Goal: Task Accomplishment & Management: Manage account settings

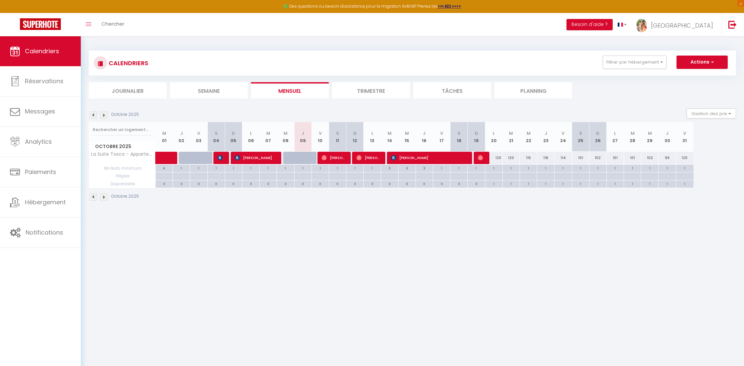
select select
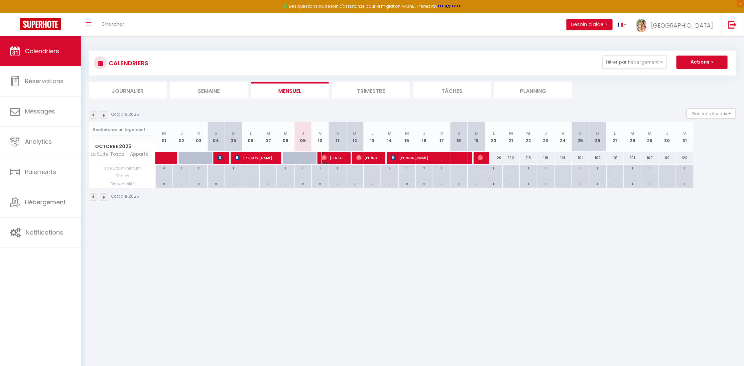
click at [324, 160] on img at bounding box center [324, 157] width 5 height 5
select select "OK"
select select "0"
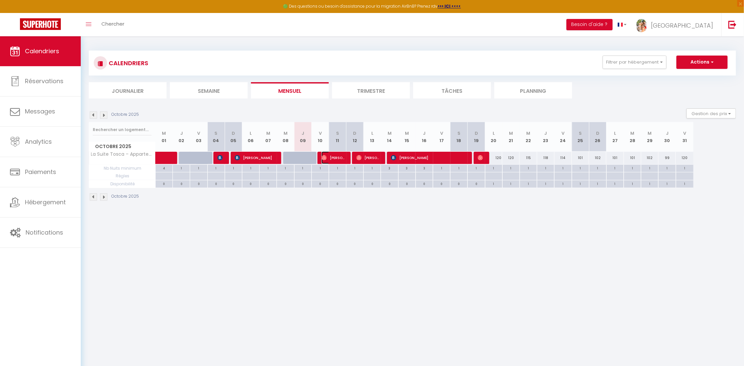
select select "1"
select select
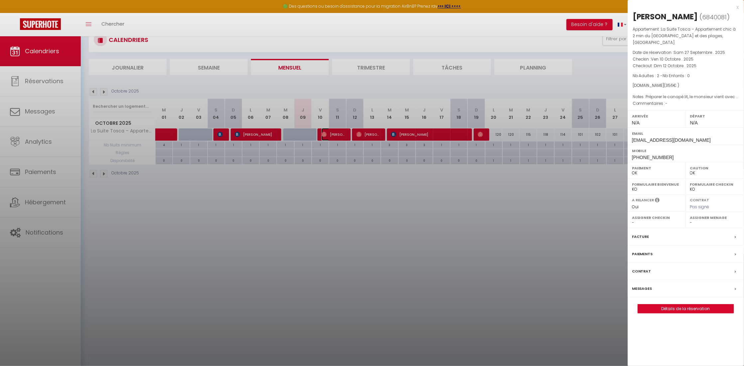
scroll to position [36, 0]
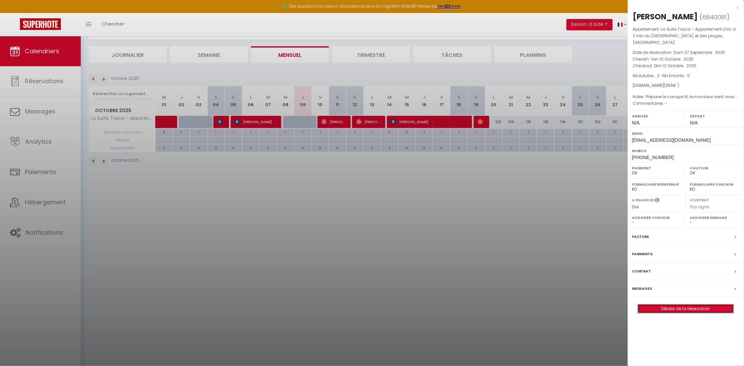
click at [687, 312] on link "Détails de la réservation" at bounding box center [686, 308] width 96 height 9
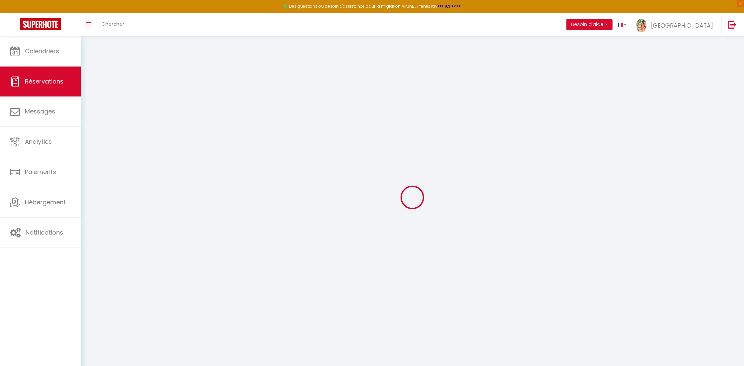
select select
checkbox input "false"
select select
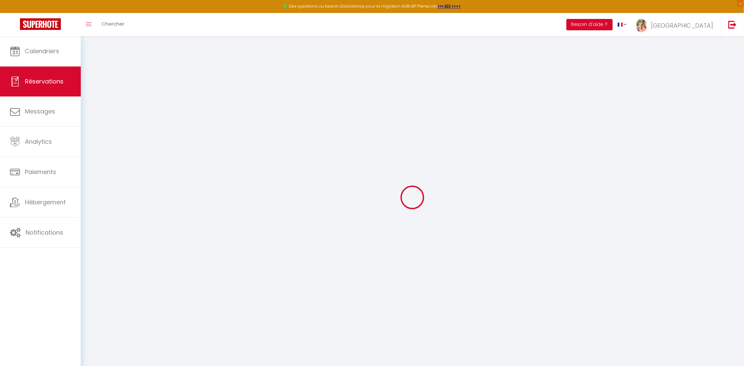
select select
checkbox input "false"
type textarea "Préparer le canapé lit, le monsieur vient avec sa grande fille"
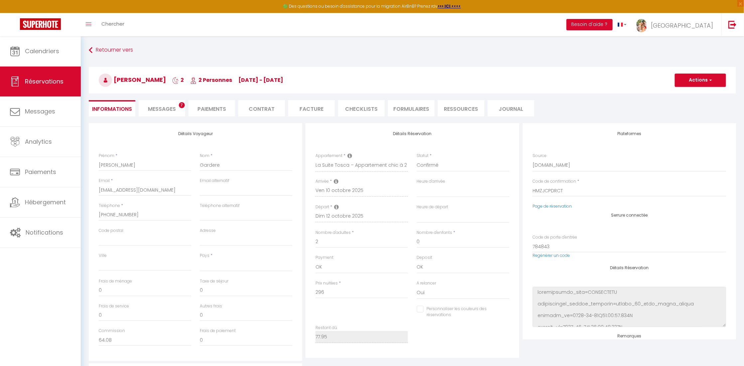
select select
type input "60"
select select
checkbox input "false"
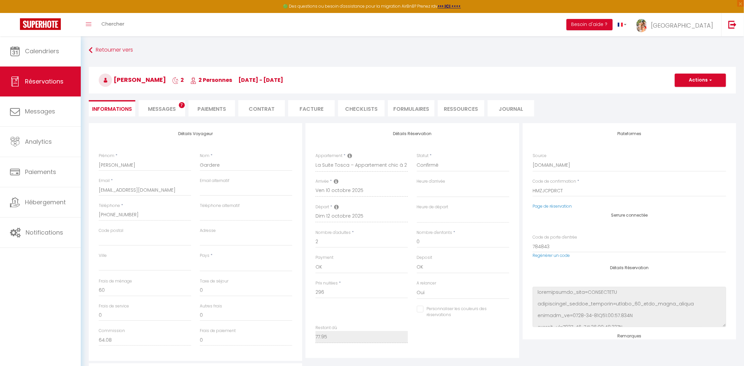
select select
checkbox input "false"
select select
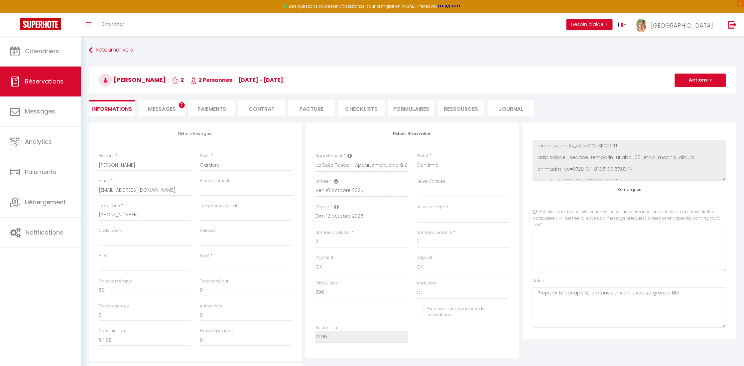
scroll to position [149, 0]
click at [507, 109] on li "Journal" at bounding box center [511, 108] width 47 height 16
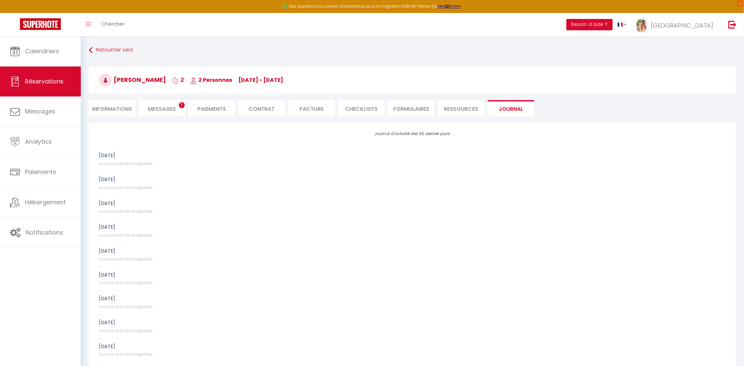
click at [208, 108] on li "Paiements" at bounding box center [212, 108] width 47 height 16
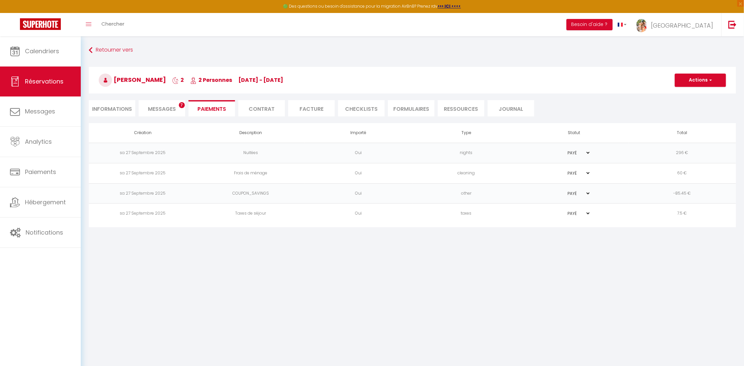
click at [263, 111] on li "Contrat" at bounding box center [261, 108] width 47 height 16
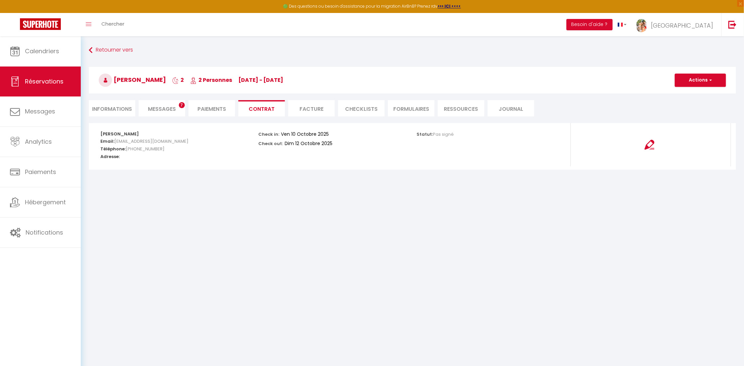
click at [312, 112] on li "Facture" at bounding box center [311, 108] width 47 height 16
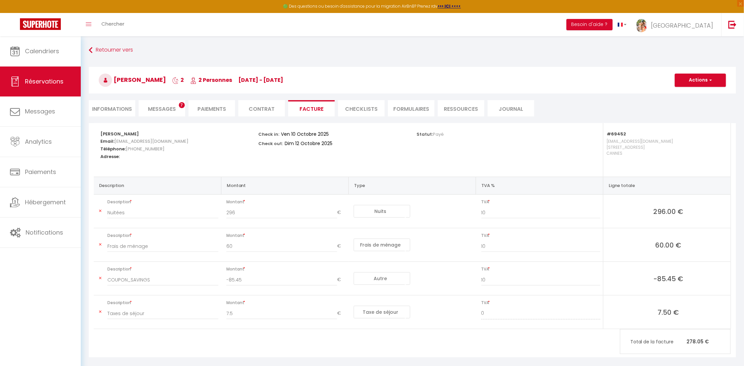
click at [353, 108] on li "CHECKLISTS" at bounding box center [361, 108] width 47 height 16
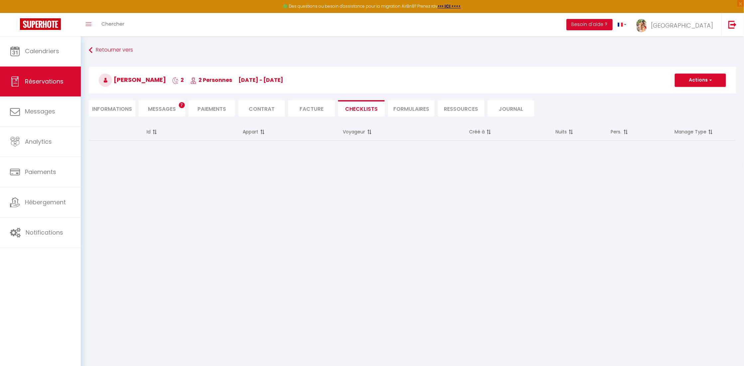
click at [416, 109] on li "FORMULAIRES" at bounding box center [411, 108] width 47 height 16
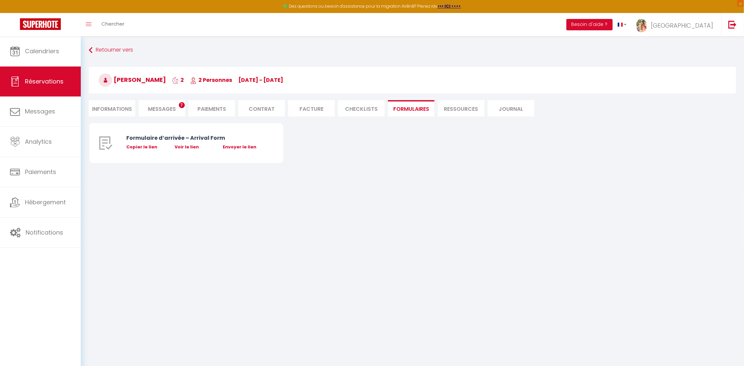
click at [447, 106] on li "Ressources" at bounding box center [461, 108] width 47 height 16
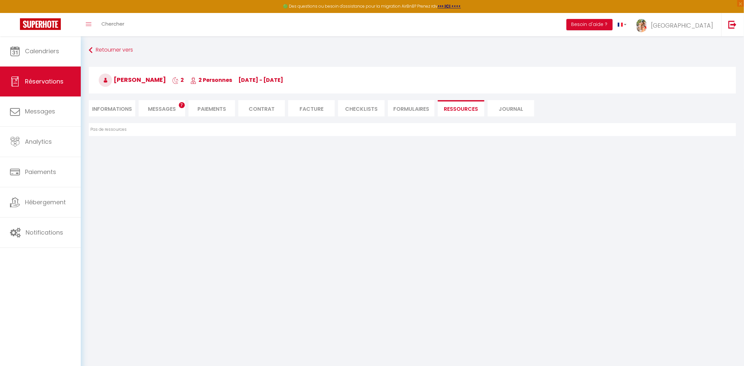
click at [502, 107] on li "Journal" at bounding box center [511, 108] width 47 height 16
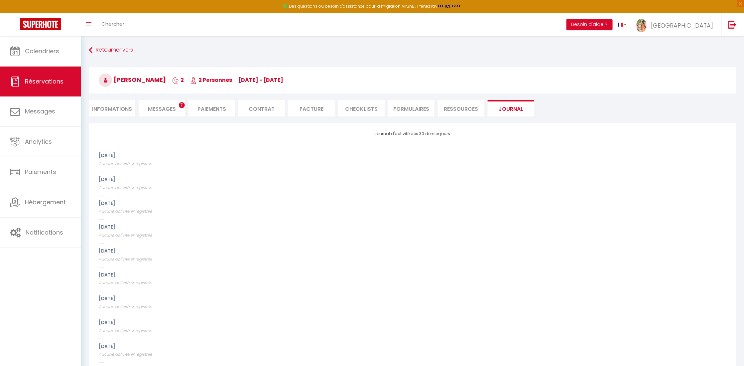
click at [102, 110] on li "Informations" at bounding box center [112, 108] width 47 height 16
select select
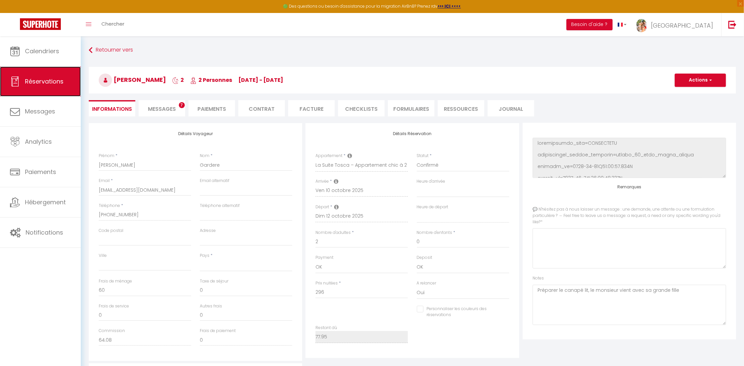
click at [55, 89] on link "Réservations" at bounding box center [40, 82] width 81 height 30
select select "not_cancelled"
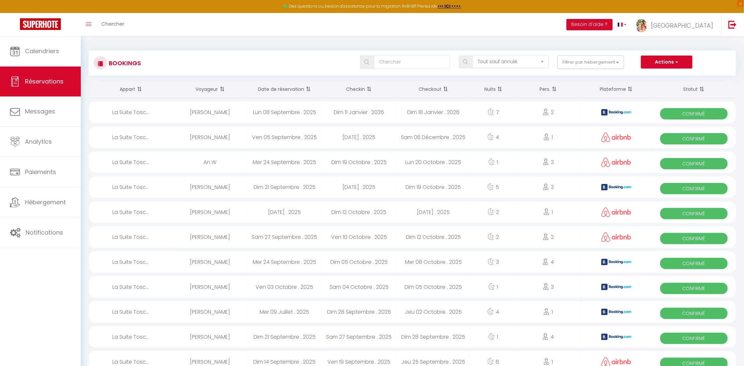
click at [212, 234] on div "[PERSON_NAME]" at bounding box center [210, 237] width 75 height 22
select select "OK"
select select "0"
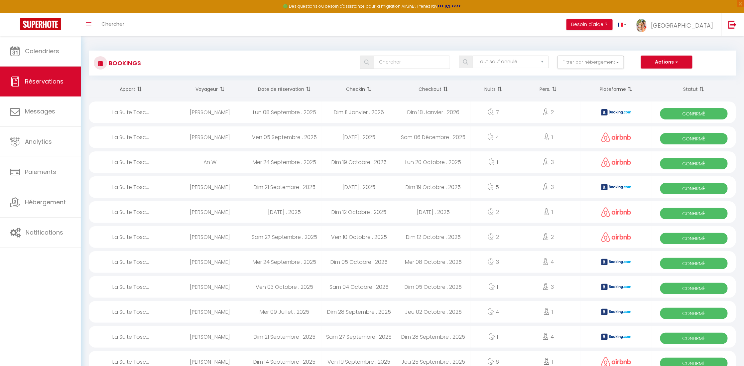
select select "1"
select select
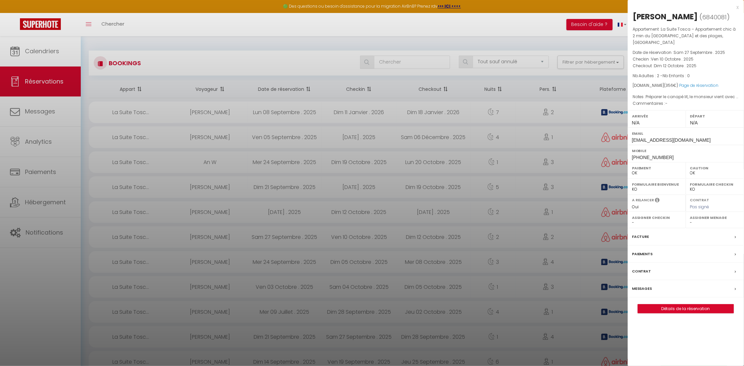
click at [712, 225] on select "- [PERSON_NAME]" at bounding box center [716, 223] width 50 height 6
select select "50810"
click at [691, 223] on select "- [PERSON_NAME]" at bounding box center [716, 223] width 50 height 6
click at [231, 211] on div at bounding box center [372, 183] width 744 height 366
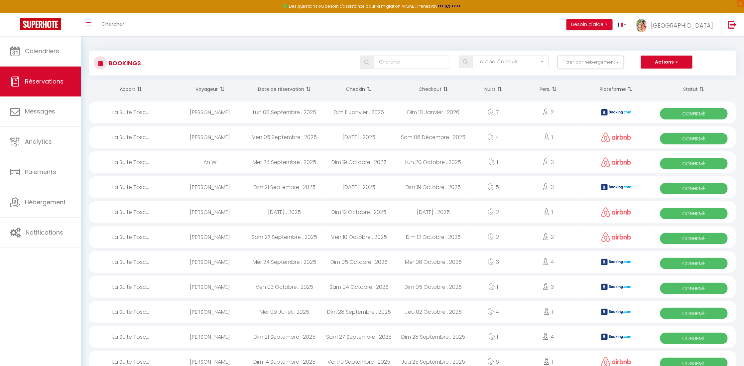
click at [229, 211] on div "[PERSON_NAME]" at bounding box center [210, 212] width 75 height 22
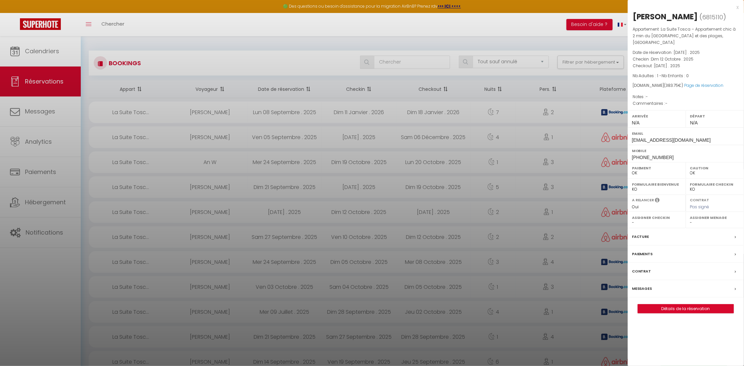
click at [710, 220] on select "- [PERSON_NAME]" at bounding box center [716, 223] width 50 height 6
select select "50810"
click at [691, 220] on select "- [PERSON_NAME]" at bounding box center [716, 223] width 50 height 6
click at [302, 188] on div at bounding box center [372, 183] width 744 height 366
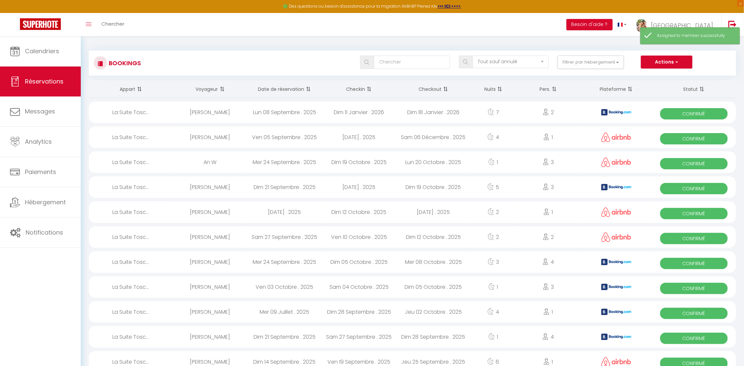
click at [301, 186] on div "Dim 21 Septembre . 2025" at bounding box center [284, 187] width 75 height 22
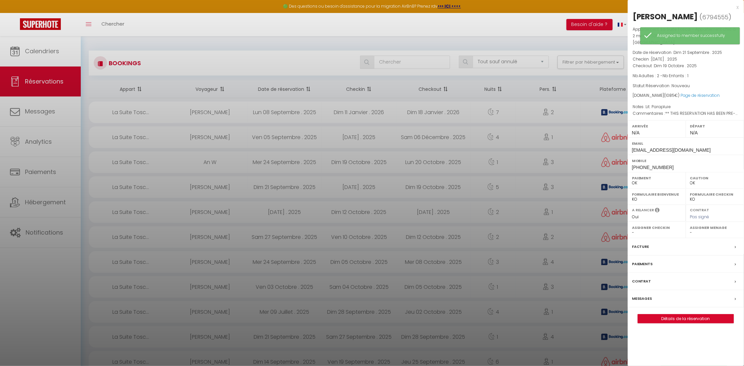
click at [708, 230] on select "- [PERSON_NAME]" at bounding box center [716, 233] width 50 height 6
select select "50810"
click at [691, 230] on select "- [PERSON_NAME]" at bounding box center [716, 233] width 50 height 6
click at [302, 164] on div at bounding box center [372, 183] width 744 height 366
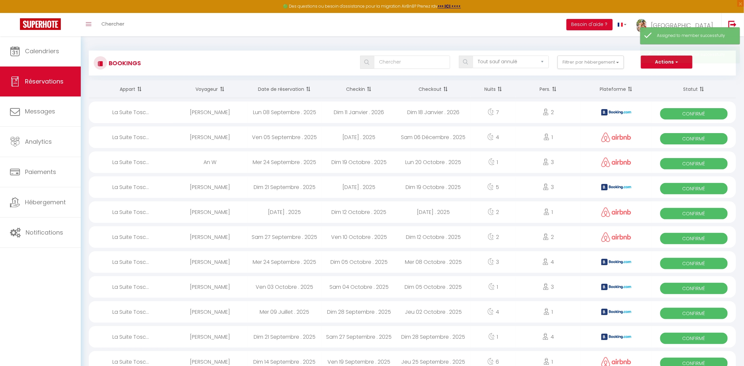
click at [302, 164] on div "Mer 24 Septembre . 2025" at bounding box center [284, 162] width 75 height 22
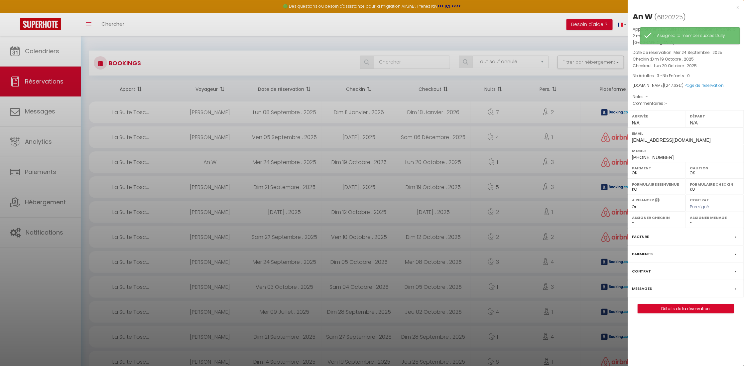
click at [709, 218] on div "Assigner Menage - [PERSON_NAME]" at bounding box center [715, 220] width 58 height 16
click at [698, 214] on label "Assigner Menage" at bounding box center [716, 217] width 50 height 7
click at [696, 220] on select "- [PERSON_NAME]" at bounding box center [716, 223] width 50 height 6
select select "50810"
click at [691, 220] on select "- [PERSON_NAME]" at bounding box center [716, 223] width 50 height 6
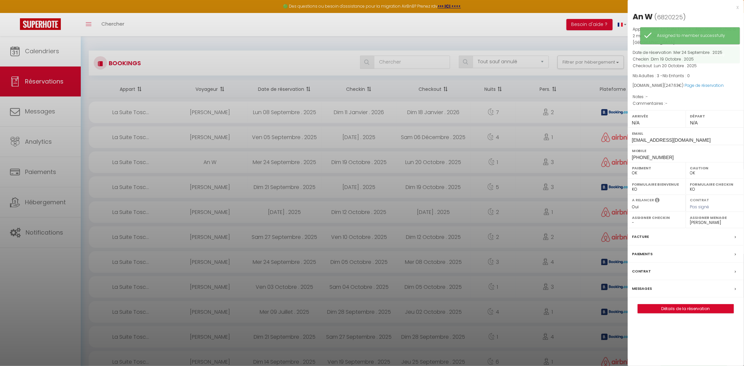
click at [293, 137] on div at bounding box center [372, 183] width 744 height 366
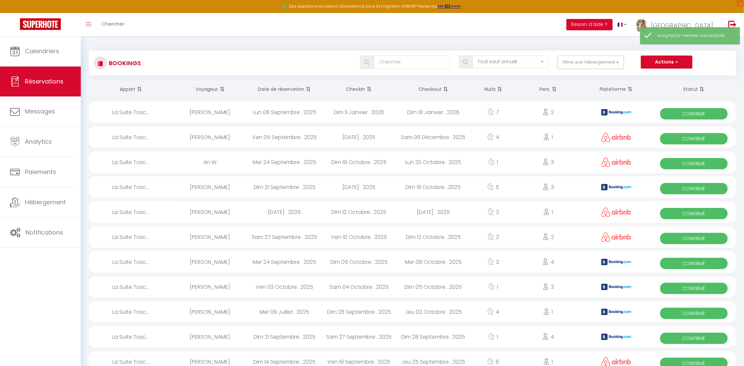
click at [305, 137] on div "Ven 05 Septembre . 2025" at bounding box center [284, 137] width 75 height 22
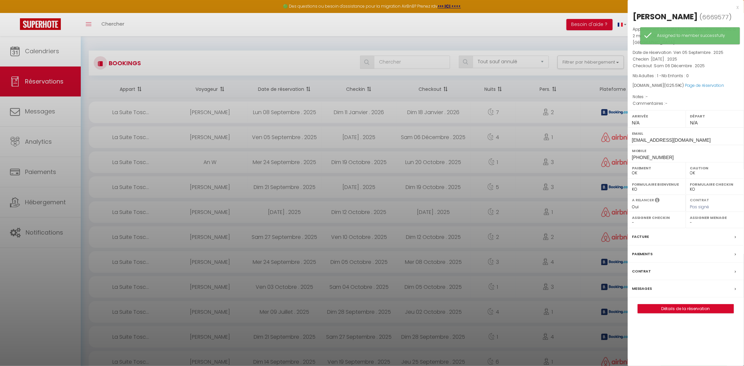
click at [703, 220] on select "- [PERSON_NAME]" at bounding box center [716, 223] width 50 height 6
select select "50810"
click at [691, 220] on select "- [PERSON_NAME]" at bounding box center [716, 223] width 50 height 6
click at [269, 113] on div at bounding box center [372, 183] width 744 height 366
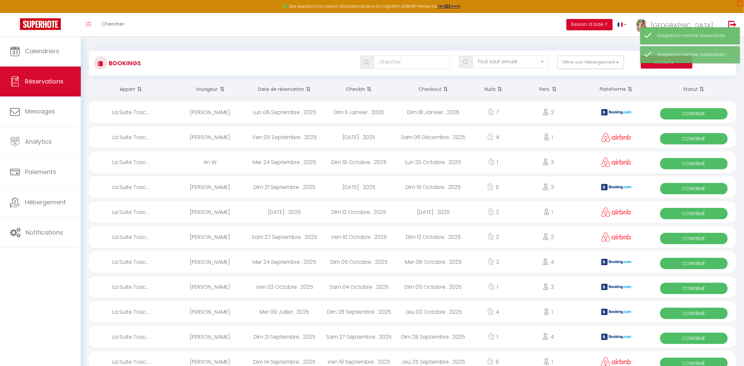
click at [292, 113] on div "Lun 08 Septembre . 2025" at bounding box center [284, 112] width 75 height 22
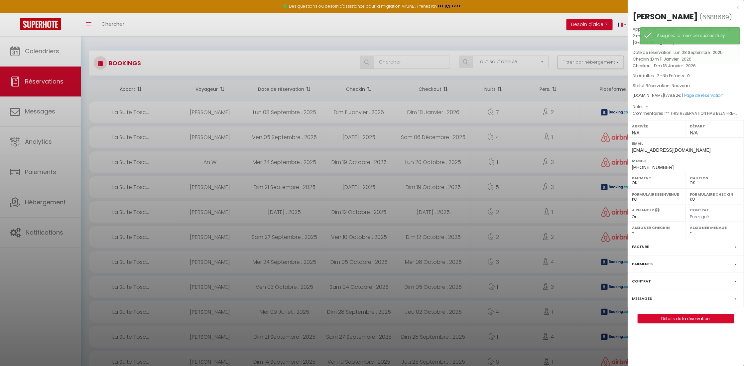
click at [706, 224] on label "Assigner Menage" at bounding box center [716, 227] width 50 height 7
click at [701, 230] on select "- [PERSON_NAME]" at bounding box center [716, 233] width 50 height 6
select select "50810"
click at [691, 230] on select "- [PERSON_NAME]" at bounding box center [716, 233] width 50 height 6
click at [86, 210] on div at bounding box center [372, 183] width 744 height 366
